Goal: Use online tool/utility

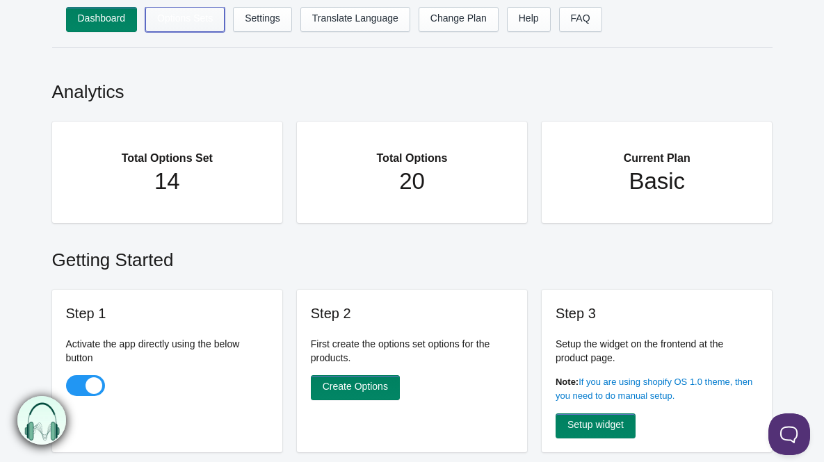
click at [168, 13] on link "Options Sets" at bounding box center [184, 19] width 79 height 25
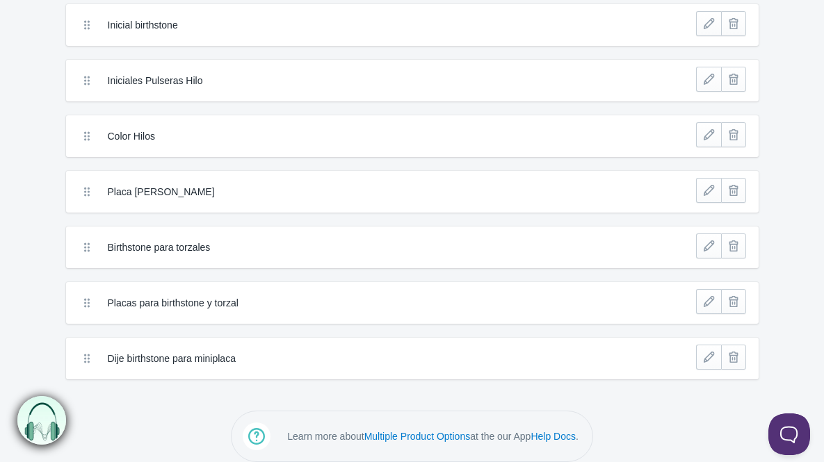
scroll to position [509, 0]
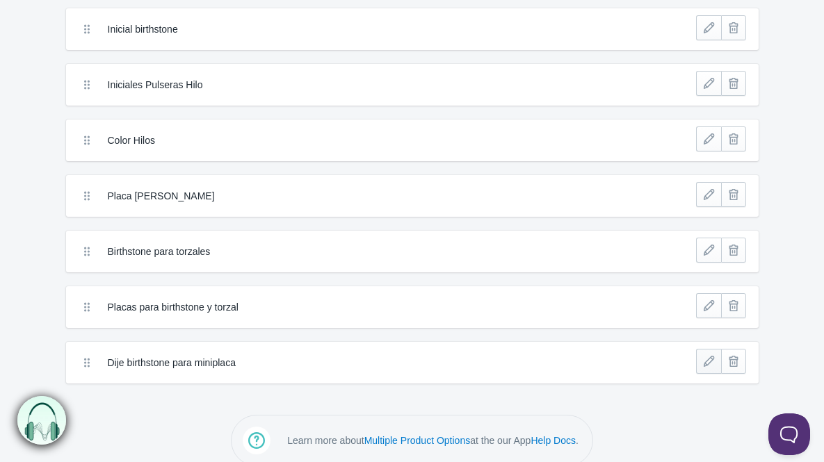
click at [699, 364] on link at bounding box center [708, 361] width 25 height 25
